Goal: Check status: Check status

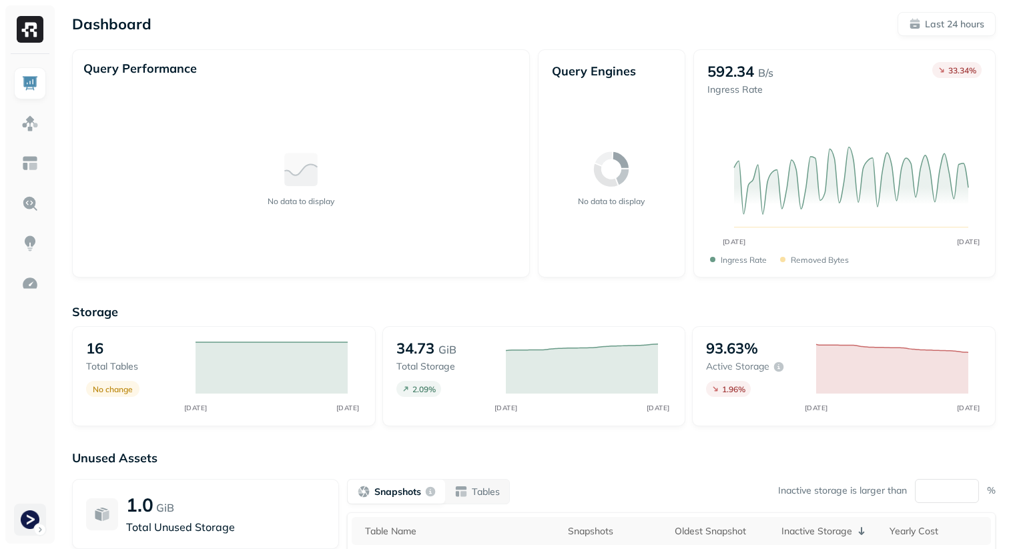
click at [37, 521] on html "Dashboard Last 24 hours Query Performance No data to display Query Engines No d…" at bounding box center [504, 371] width 1009 height 743
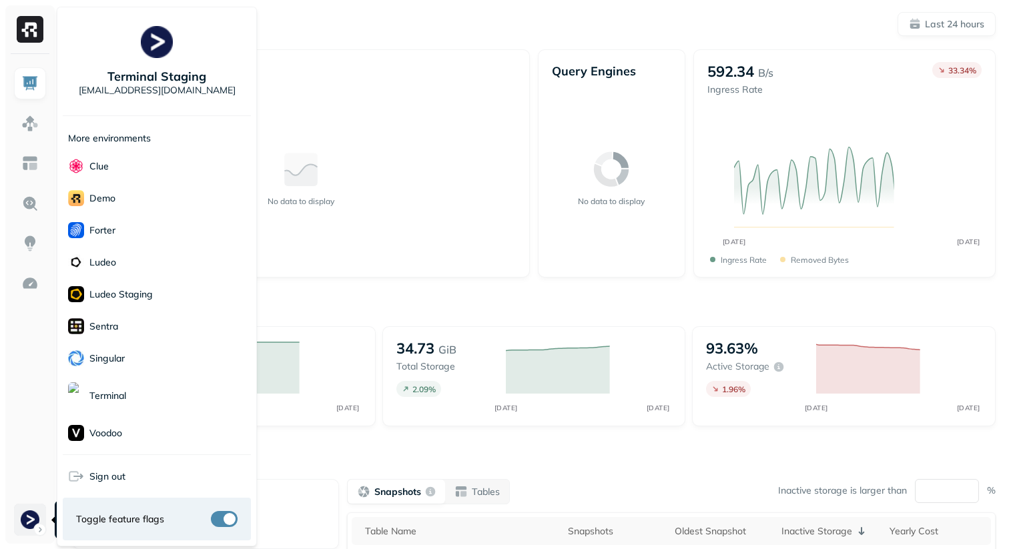
click at [31, 529] on html "Dashboard Last 24 hours Query Performance No data to display Query Engines No d…" at bounding box center [504, 371] width 1009 height 743
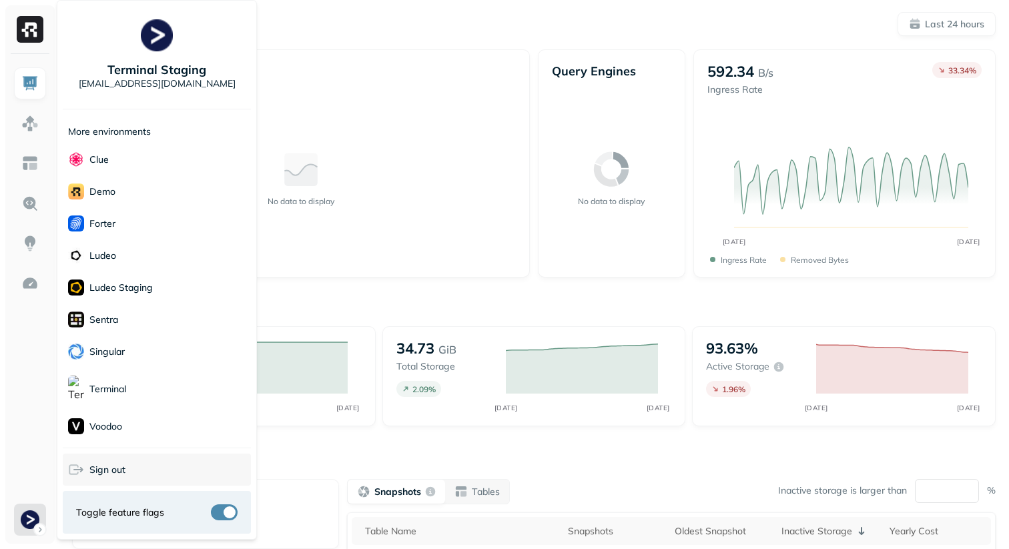
click at [109, 477] on div "Sign out" at bounding box center [157, 470] width 188 height 32
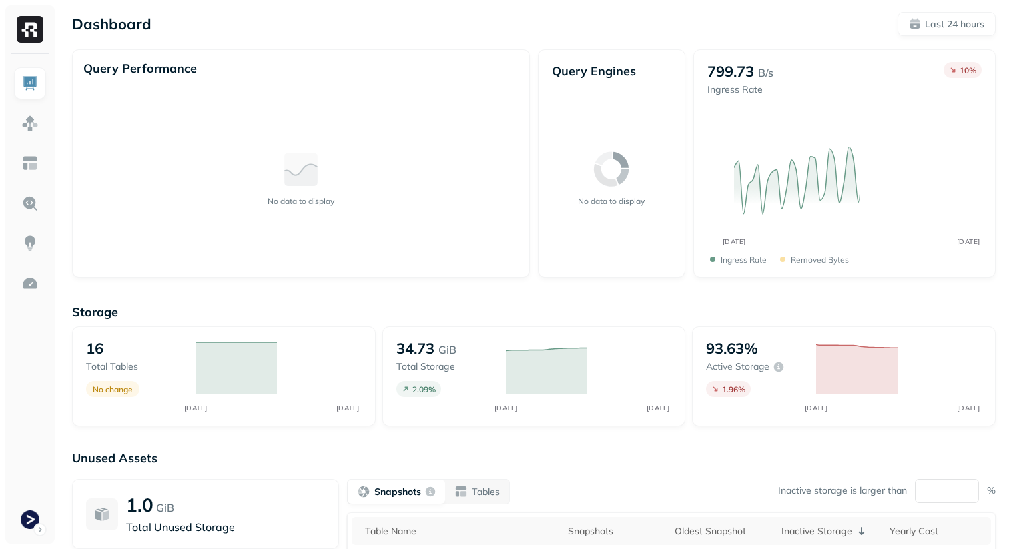
click at [449, 31] on div "Dashboard Last 24 hours" at bounding box center [534, 24] width 924 height 24
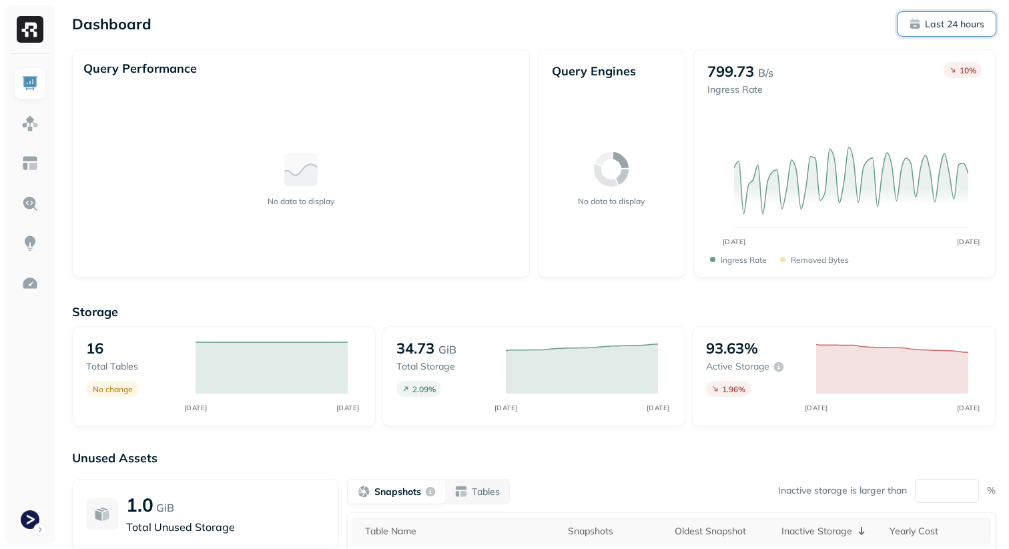
click at [966, 31] on button "Last 24 hours" at bounding box center [947, 24] width 98 height 24
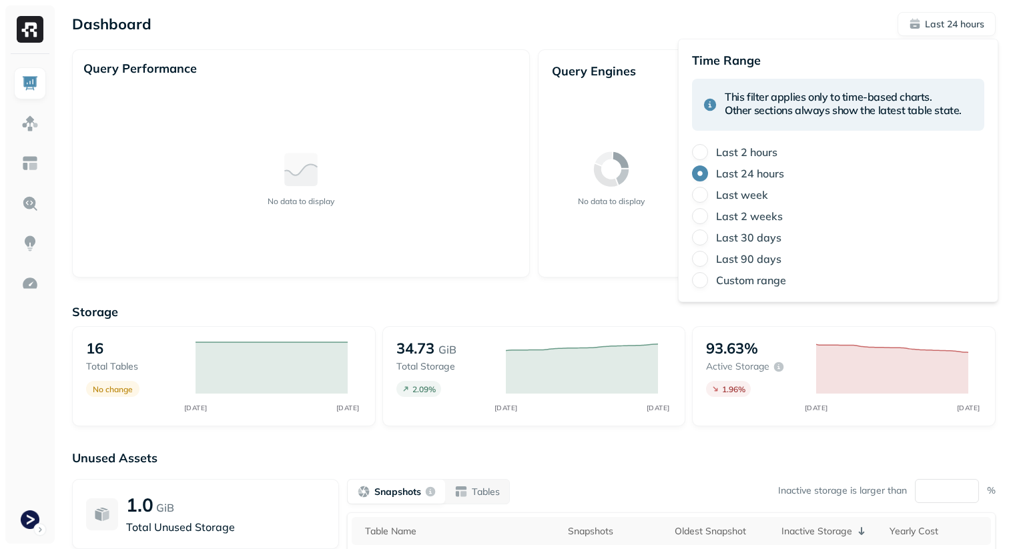
click at [762, 200] on label "Last week" at bounding box center [742, 194] width 52 height 13
click at [708, 200] on button "Last week" at bounding box center [700, 195] width 16 height 16
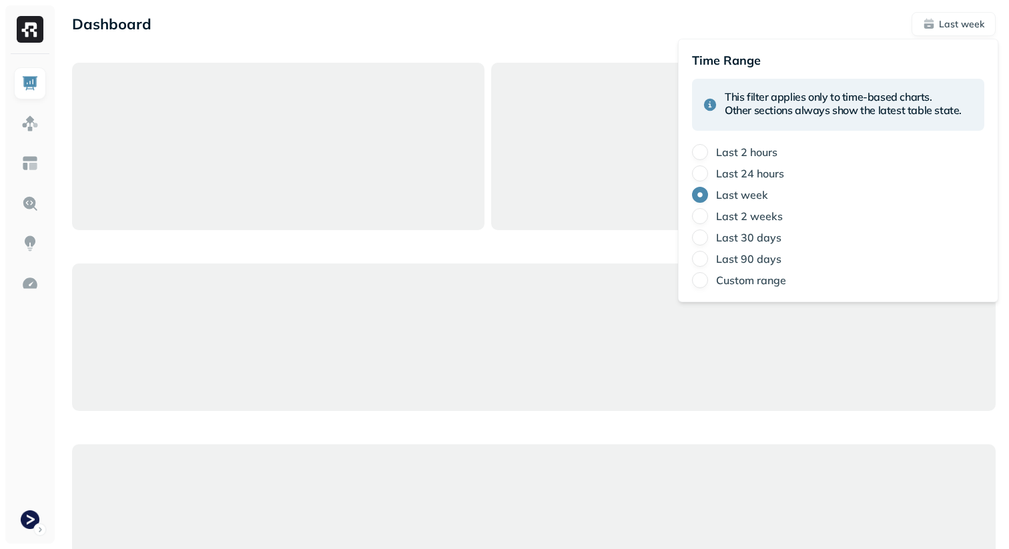
click at [814, 18] on div "Dashboard Last week" at bounding box center [534, 24] width 924 height 24
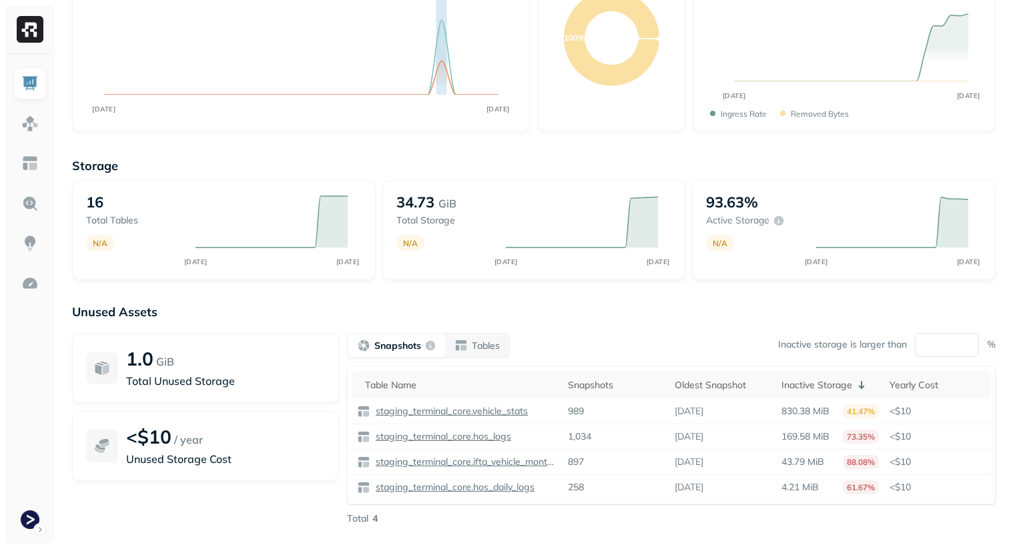
scroll to position [124, 0]
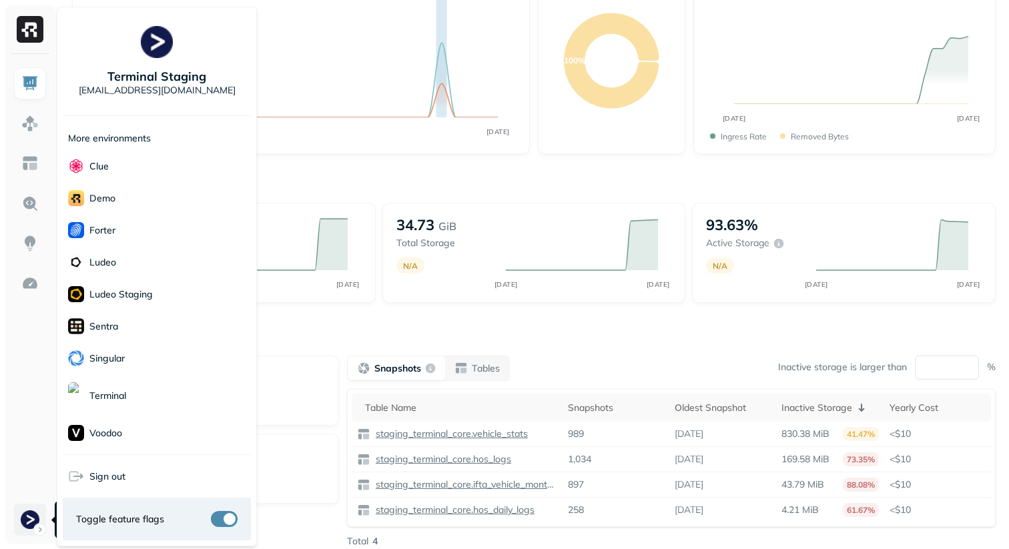
click at [27, 520] on html "Dashboard Last week Query Performance AUG 13 AUG 20 Queries 4 P90 Duration 4s P…" at bounding box center [504, 247] width 1009 height 743
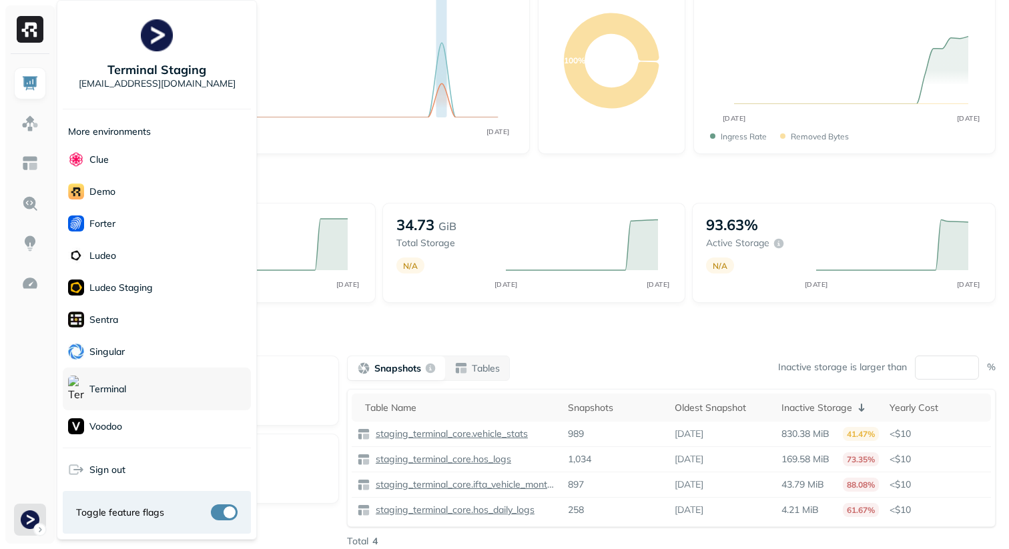
click at [125, 392] on p "Terminal" at bounding box center [107, 389] width 37 height 13
